Goal: Task Accomplishment & Management: Complete application form

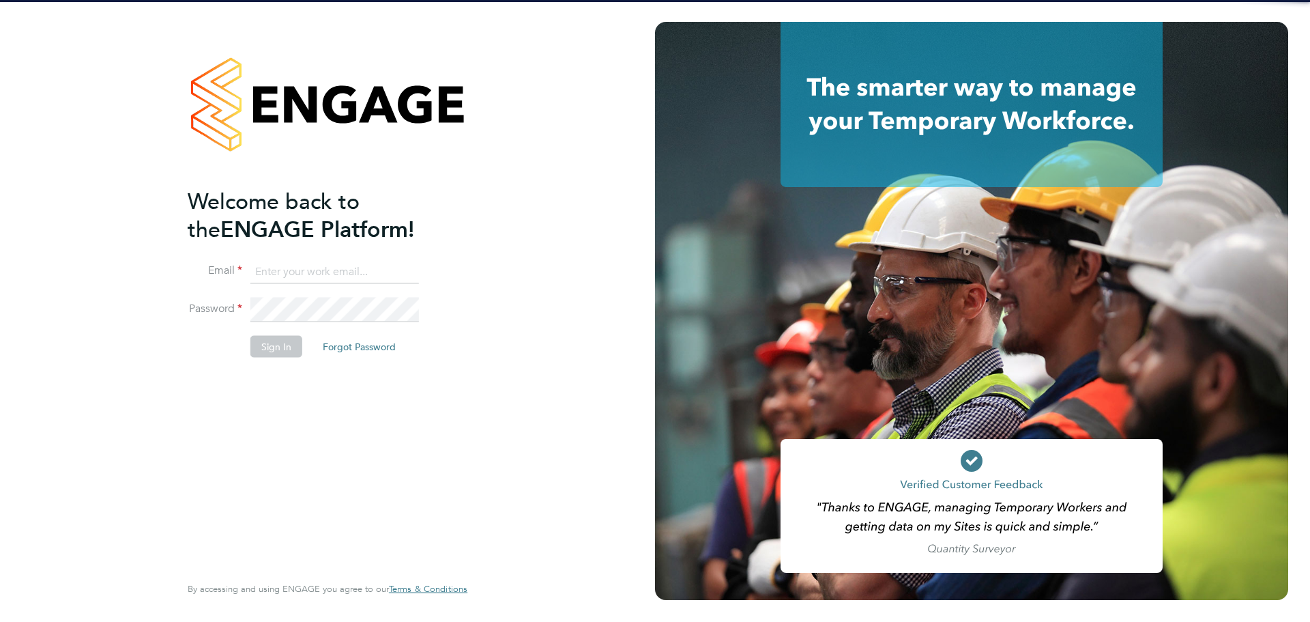
type input "lewis.saunders@randstadcpe.com"
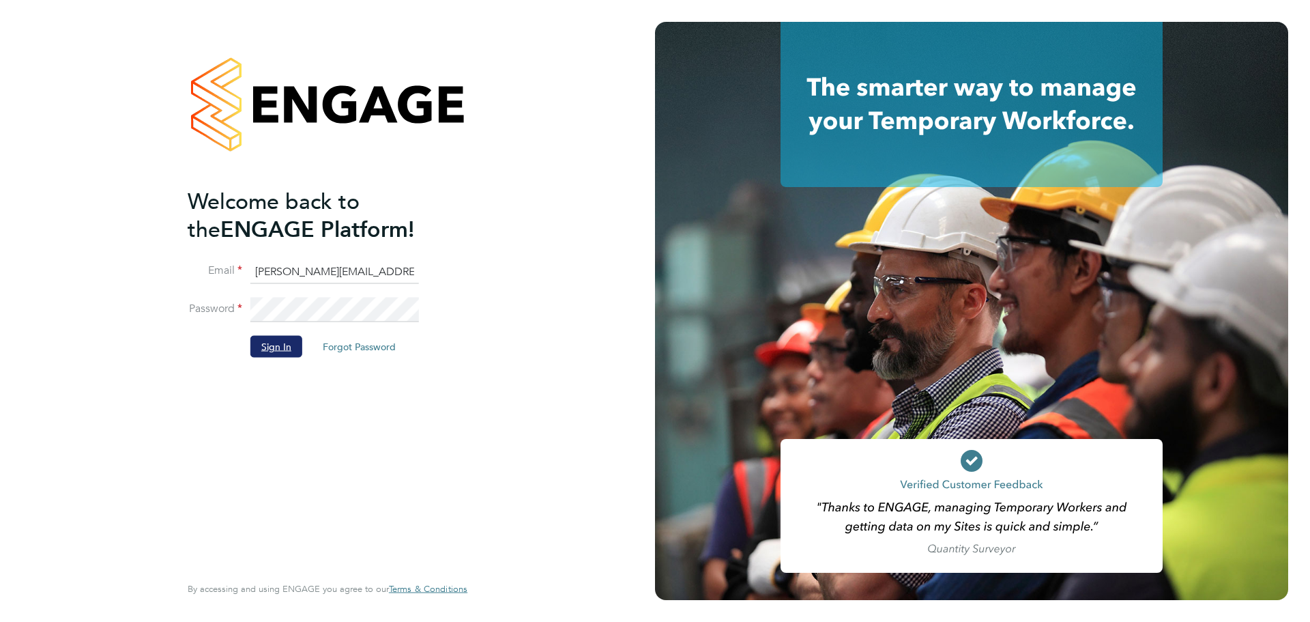
click at [287, 351] on button "Sign In" at bounding box center [276, 347] width 52 height 22
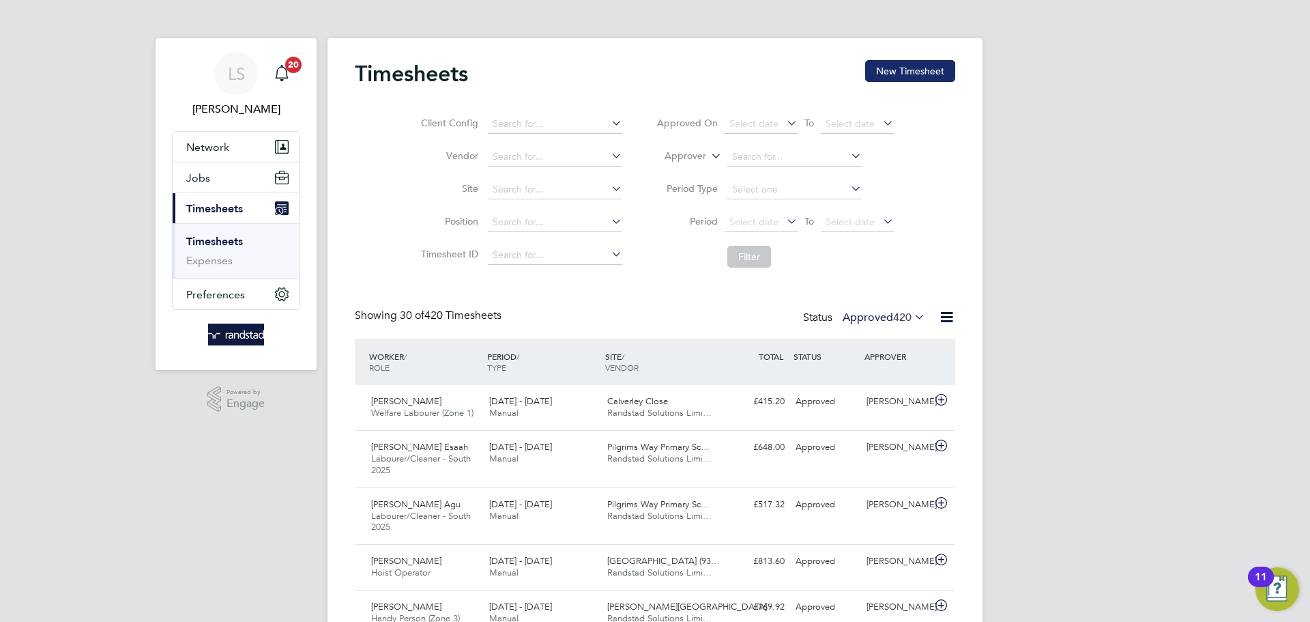
click at [880, 76] on button "New Timesheet" at bounding box center [910, 71] width 90 height 22
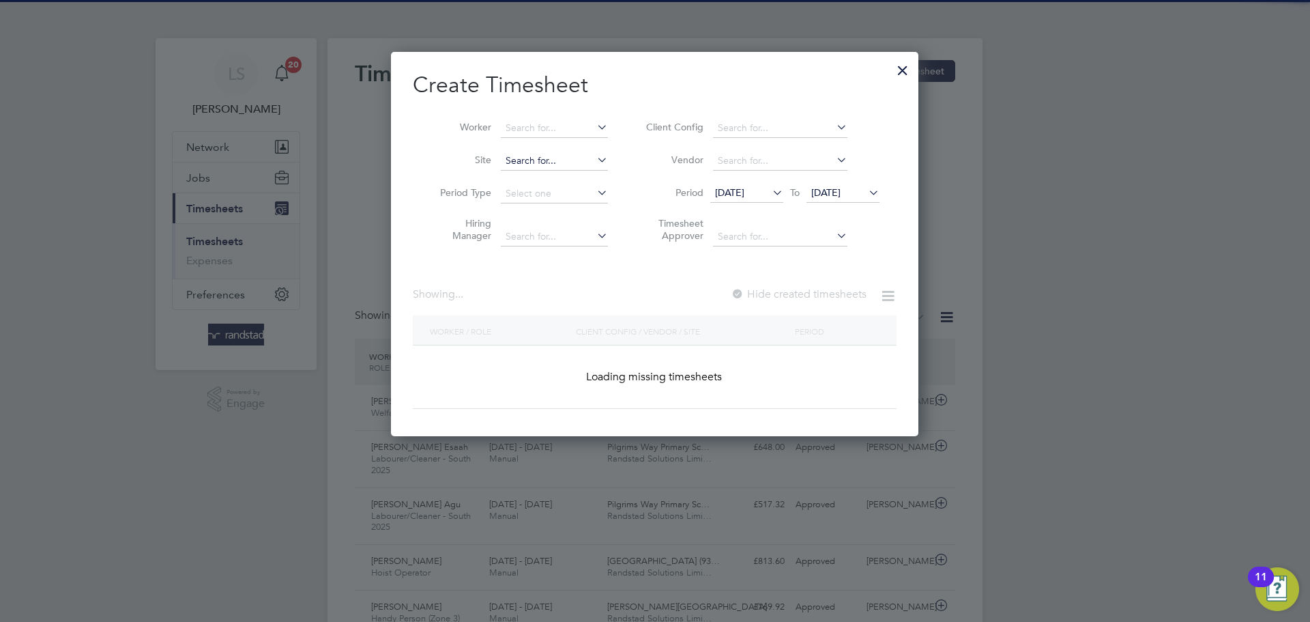
click at [532, 157] on input at bounding box center [554, 160] width 107 height 19
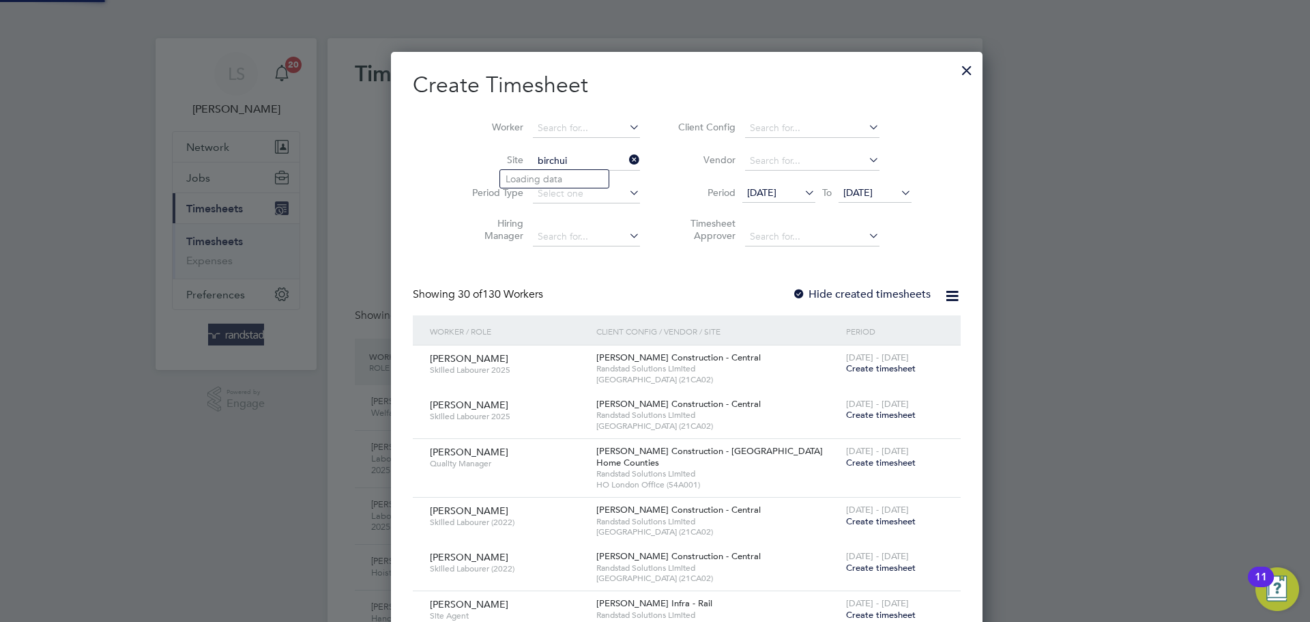
type input "birchui"
click at [1309, 169] on div at bounding box center [655, 311] width 1310 height 622
click at [548, 164] on input at bounding box center [586, 160] width 107 height 19
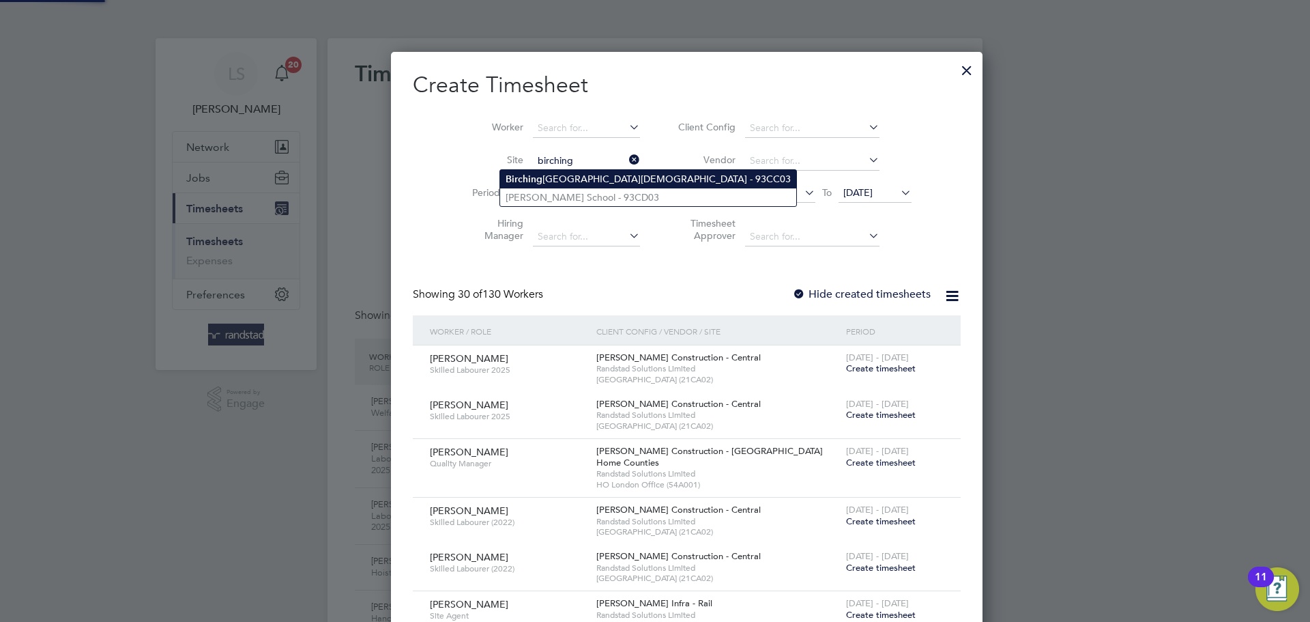
click at [587, 172] on li "[GEOGRAPHIC_DATA][DEMOGRAPHIC_DATA] - 93CC03" at bounding box center [648, 179] width 296 height 18
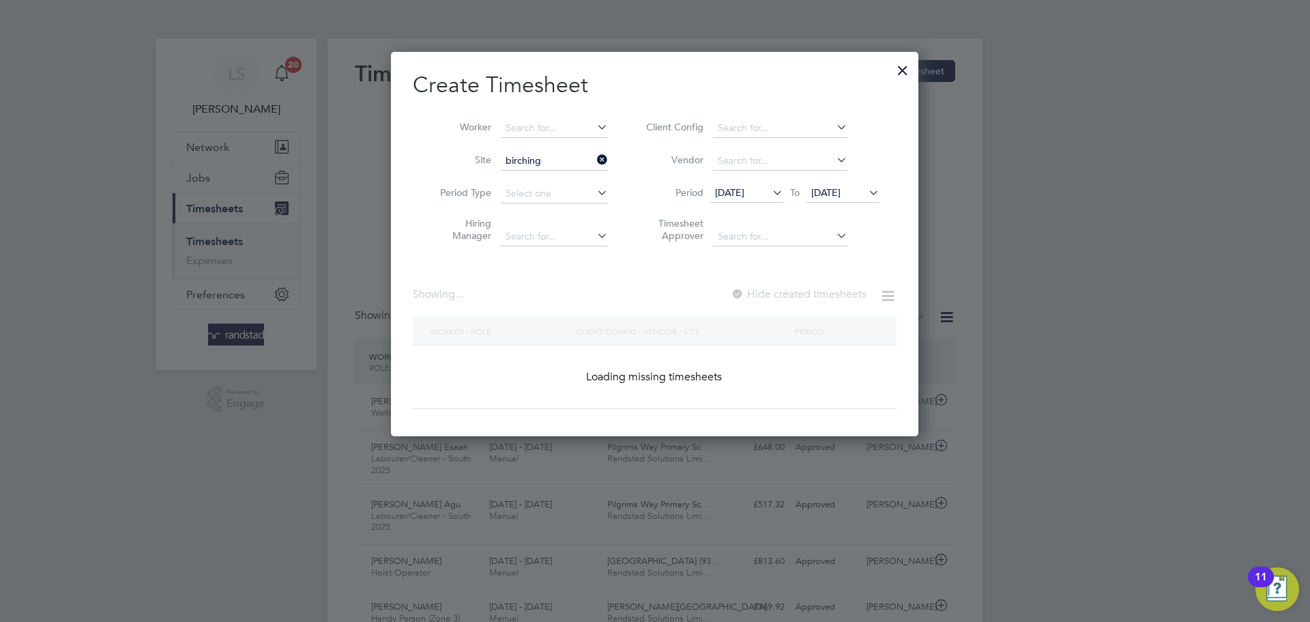
type input "[GEOGRAPHIC_DATA][DEMOGRAPHIC_DATA] - 93CC03"
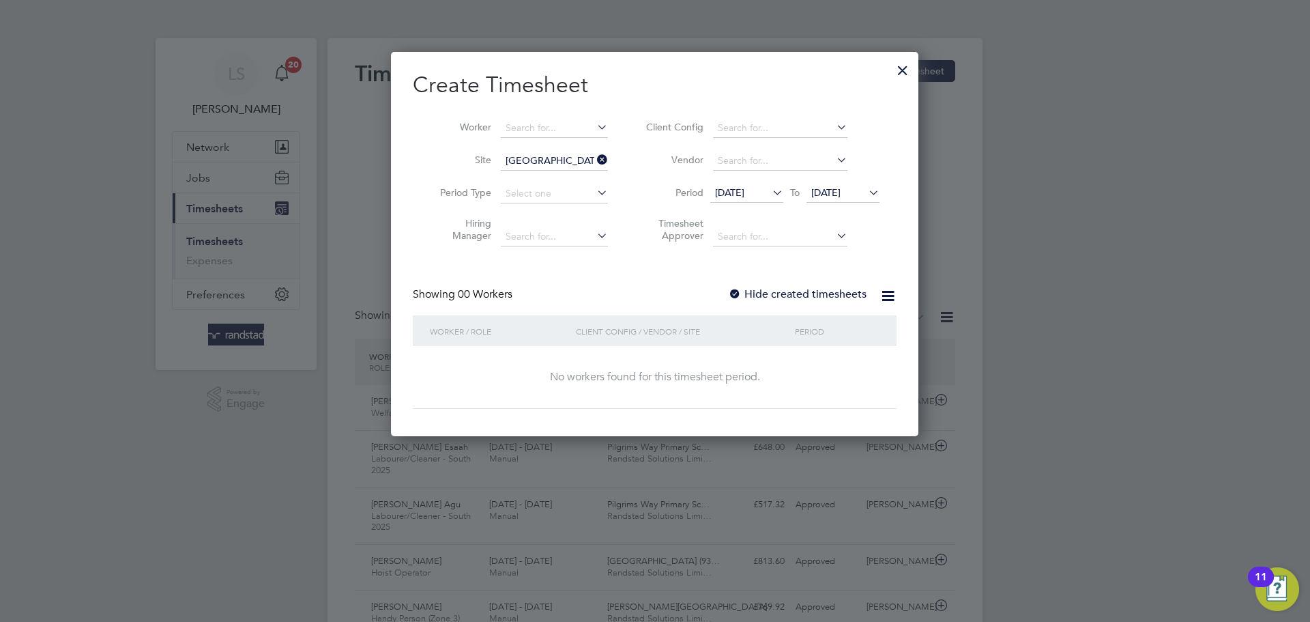
click at [747, 295] on label "Hide created timesheets" at bounding box center [797, 294] width 139 height 14
click at [835, 203] on li "Period [DATE] To [DATE]" at bounding box center [761, 193] width 272 height 33
click at [833, 195] on span "[DATE]" at bounding box center [825, 192] width 29 height 12
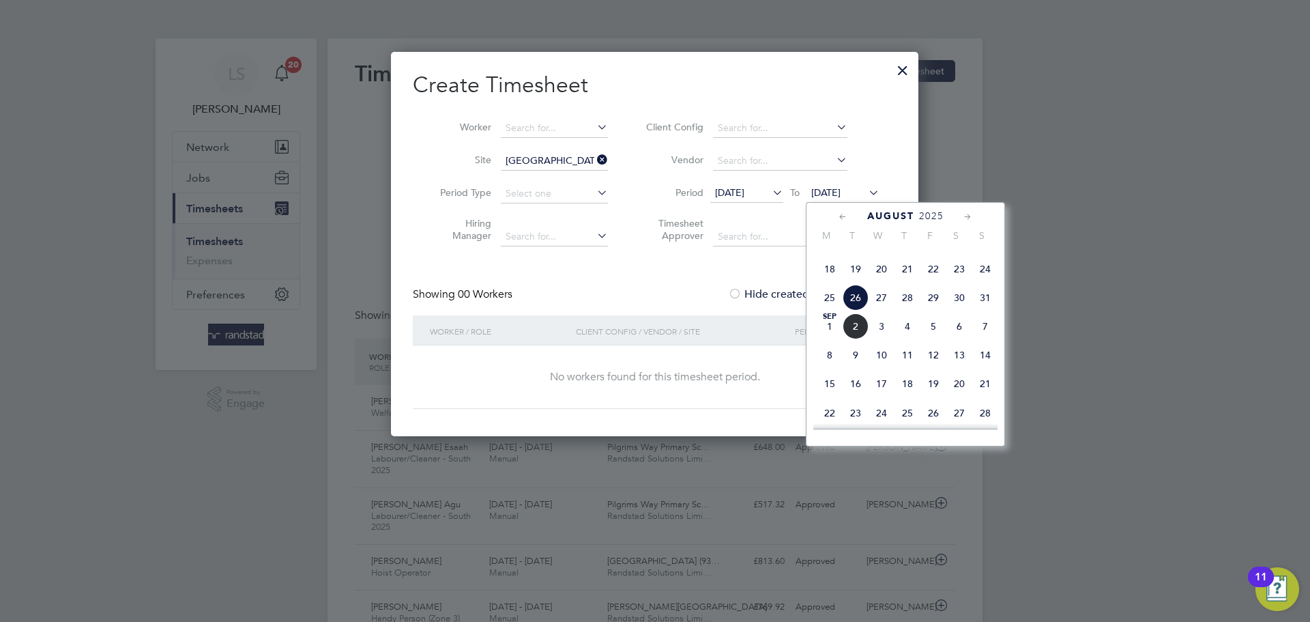
click at [926, 310] on span "29" at bounding box center [934, 298] width 26 height 26
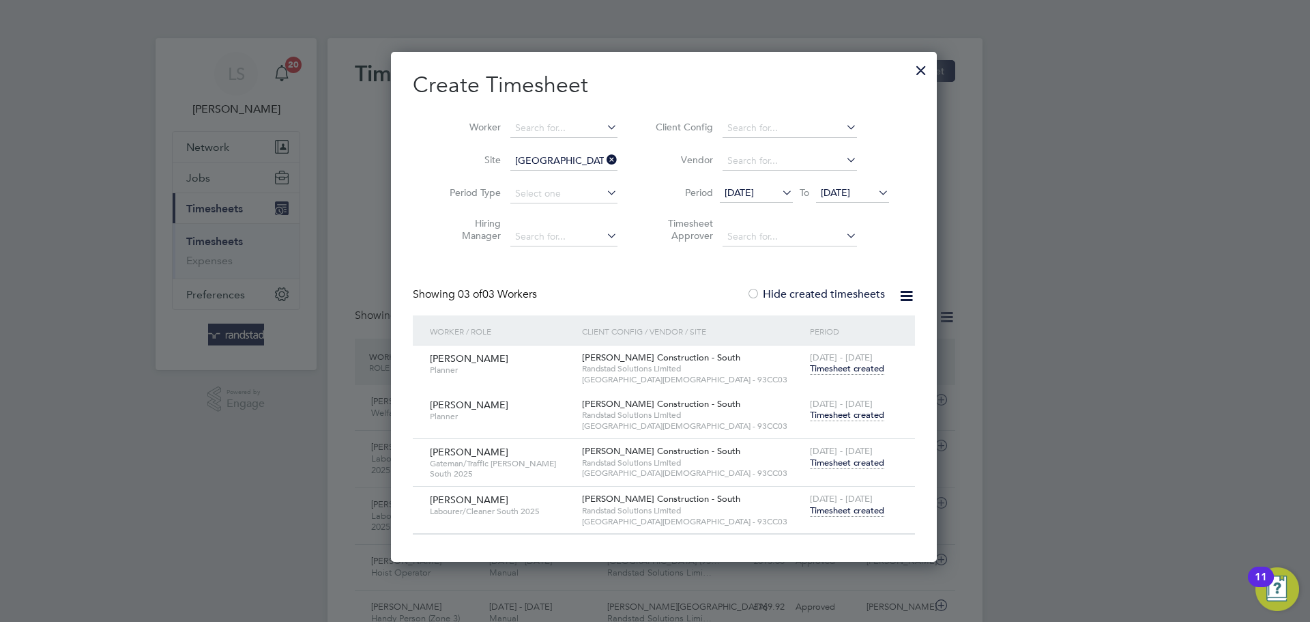
click at [813, 417] on span "Timesheet created" at bounding box center [847, 415] width 74 height 12
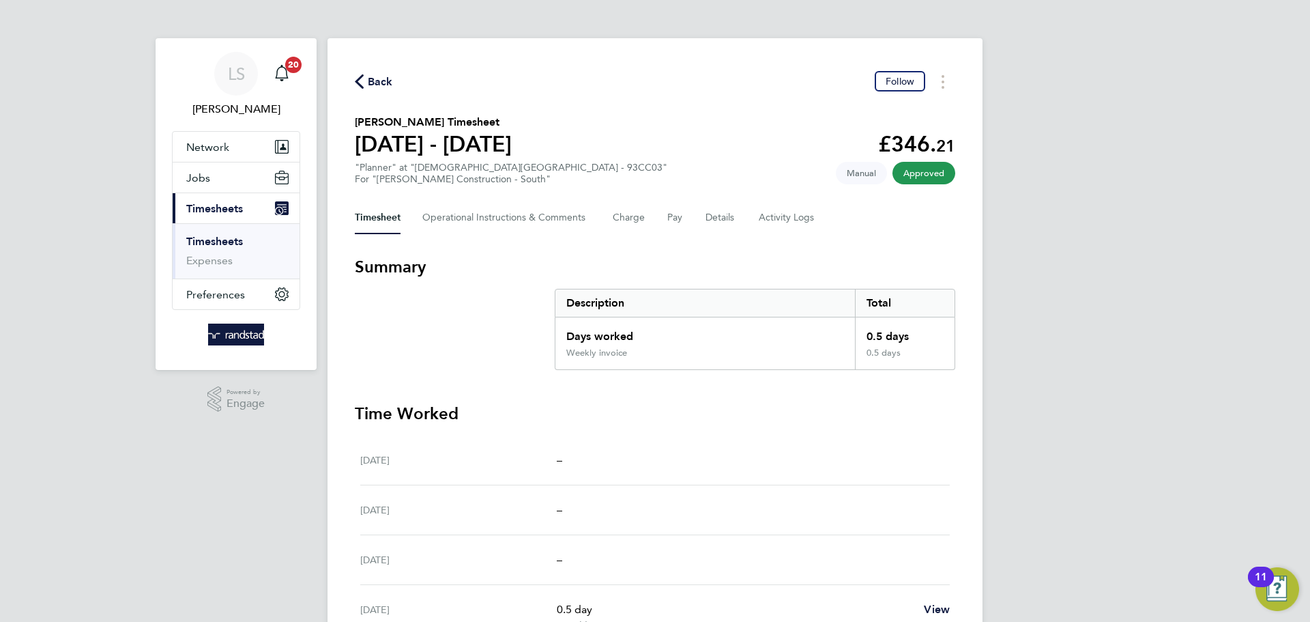
click at [362, 74] on icon "button" at bounding box center [359, 81] width 9 height 14
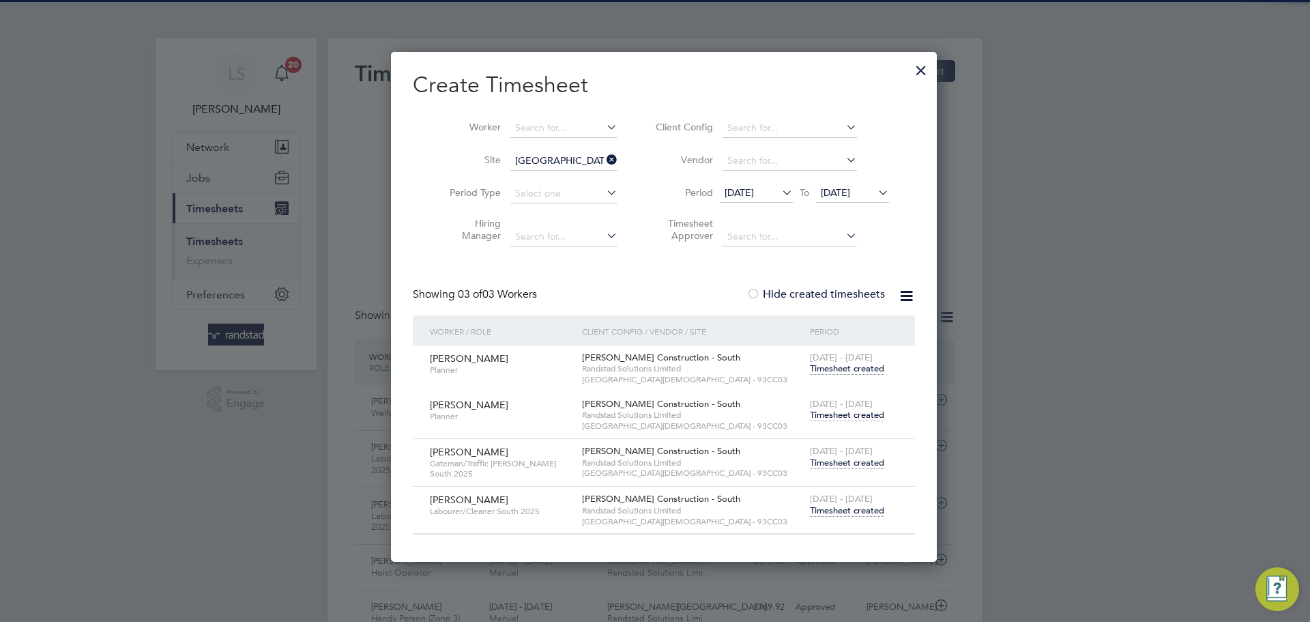
click at [815, 460] on span "Timesheet created" at bounding box center [847, 463] width 74 height 12
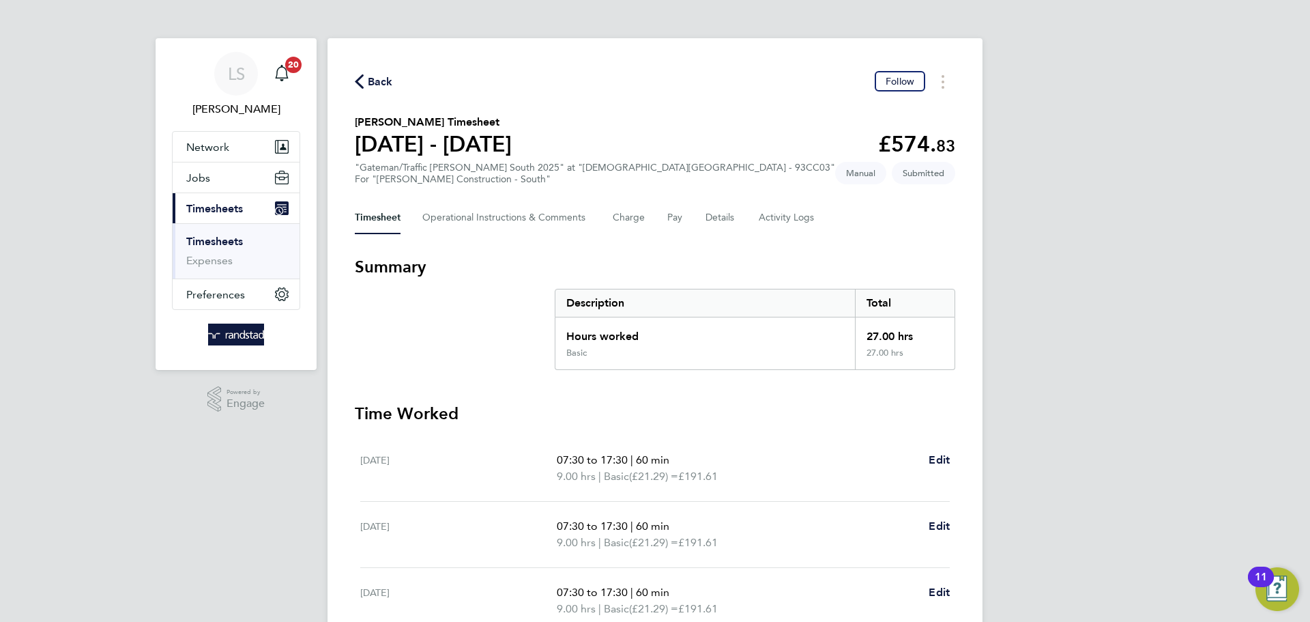
click at [366, 88] on button "Back" at bounding box center [374, 81] width 38 height 17
